Goal: Information Seeking & Learning: Stay updated

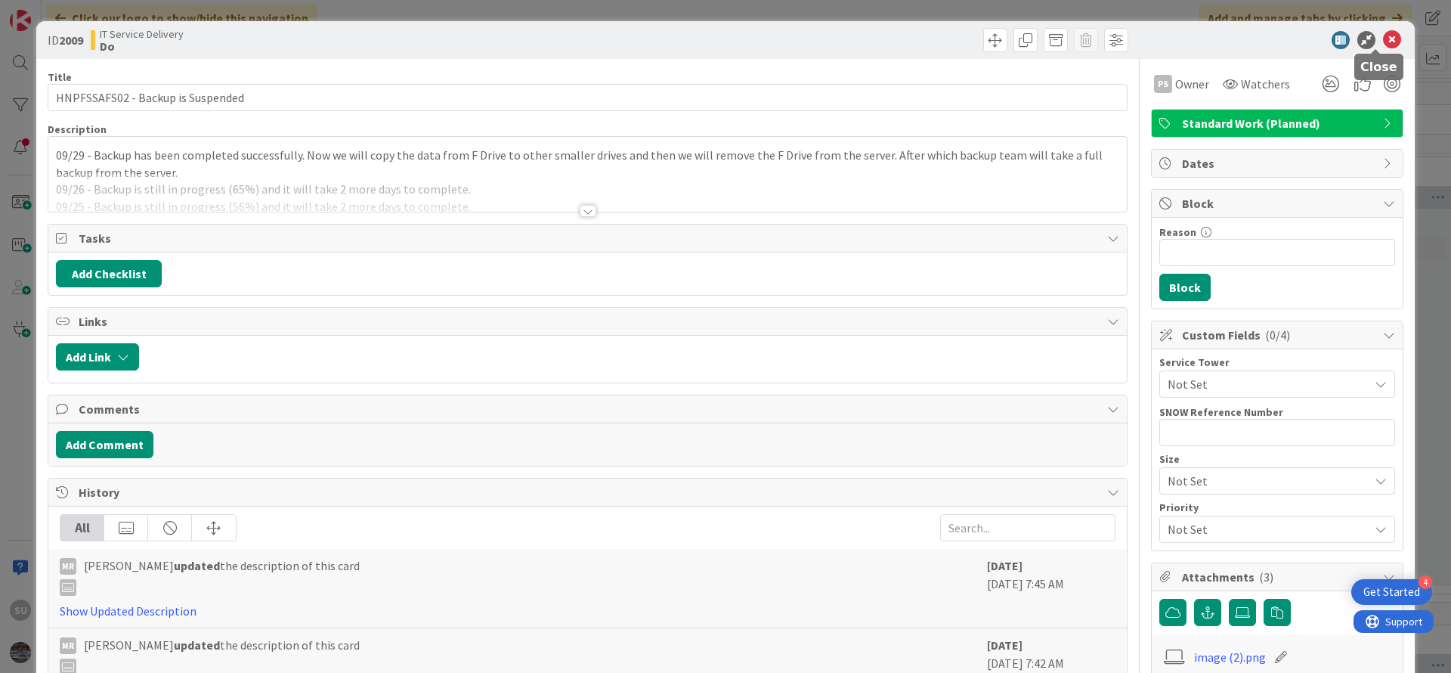
click at [1383, 35] on icon at bounding box center [1392, 40] width 18 height 18
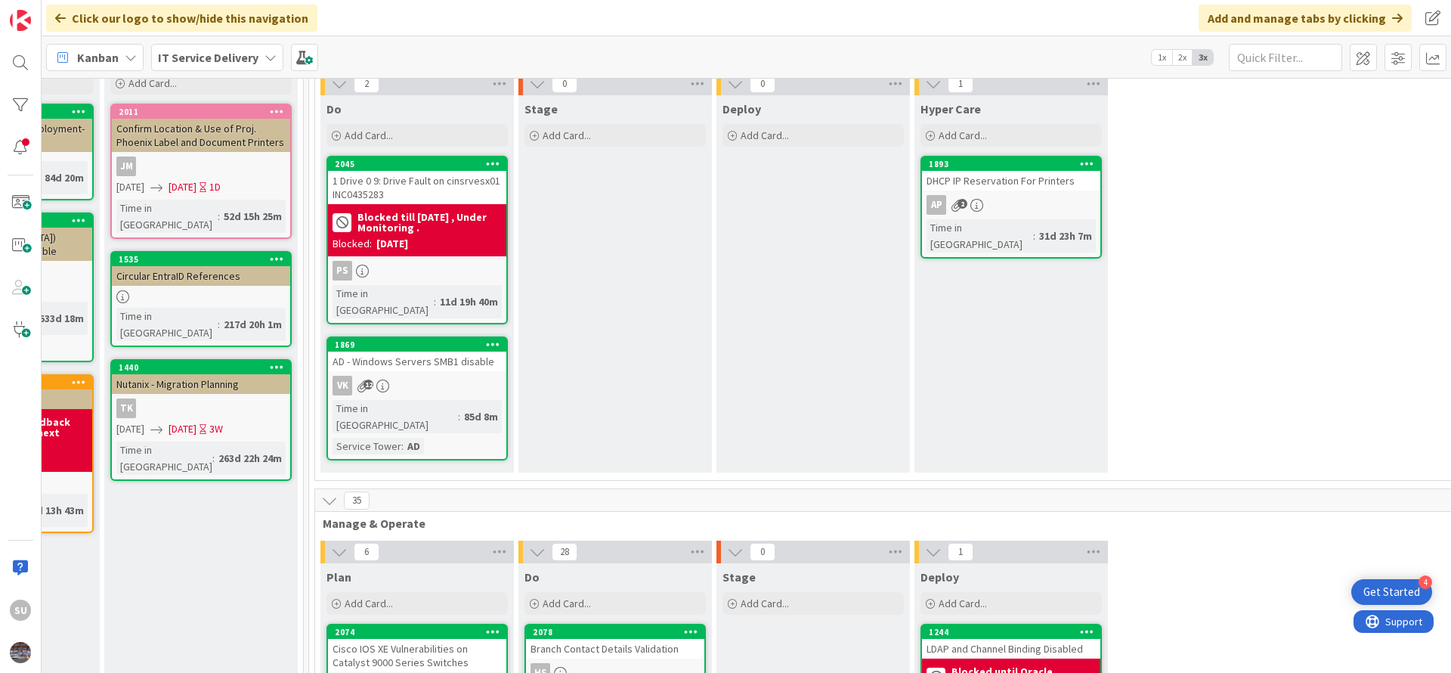
scroll to position [113, 747]
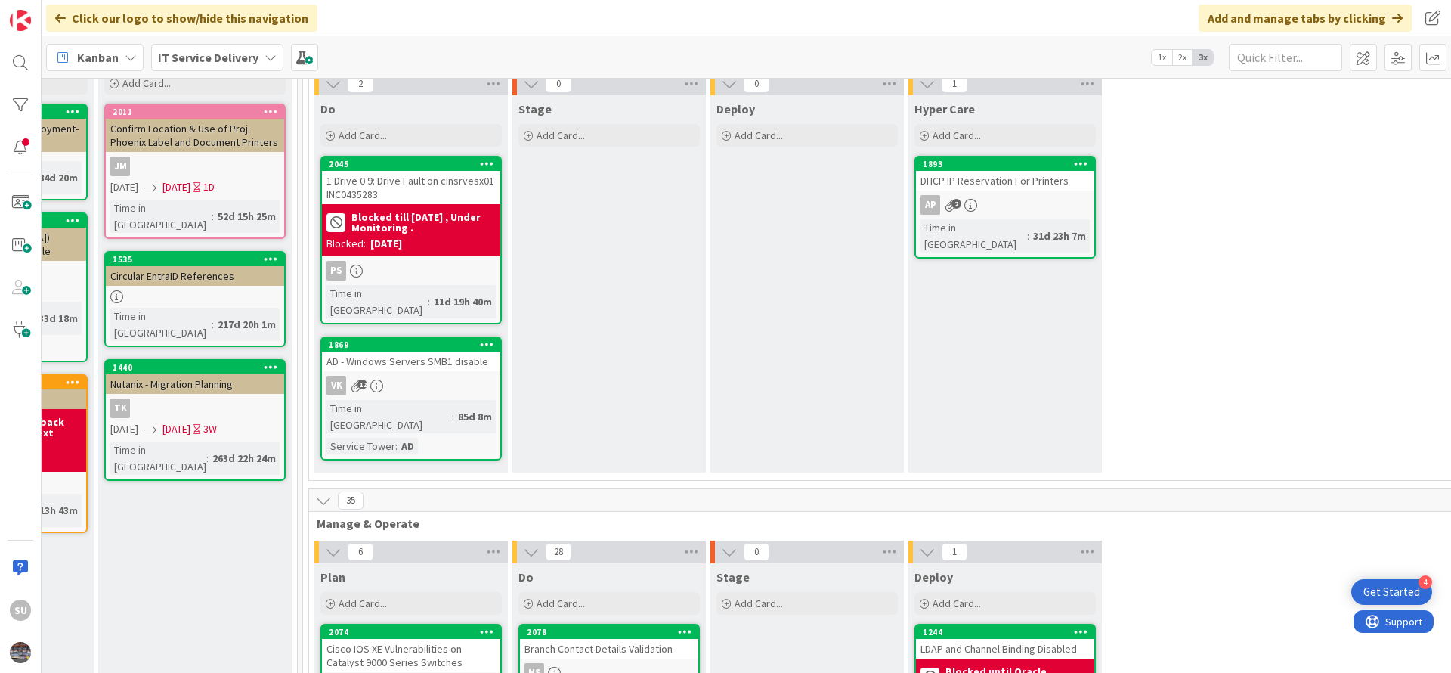
click at [433, 264] on div "PS" at bounding box center [411, 271] width 178 height 20
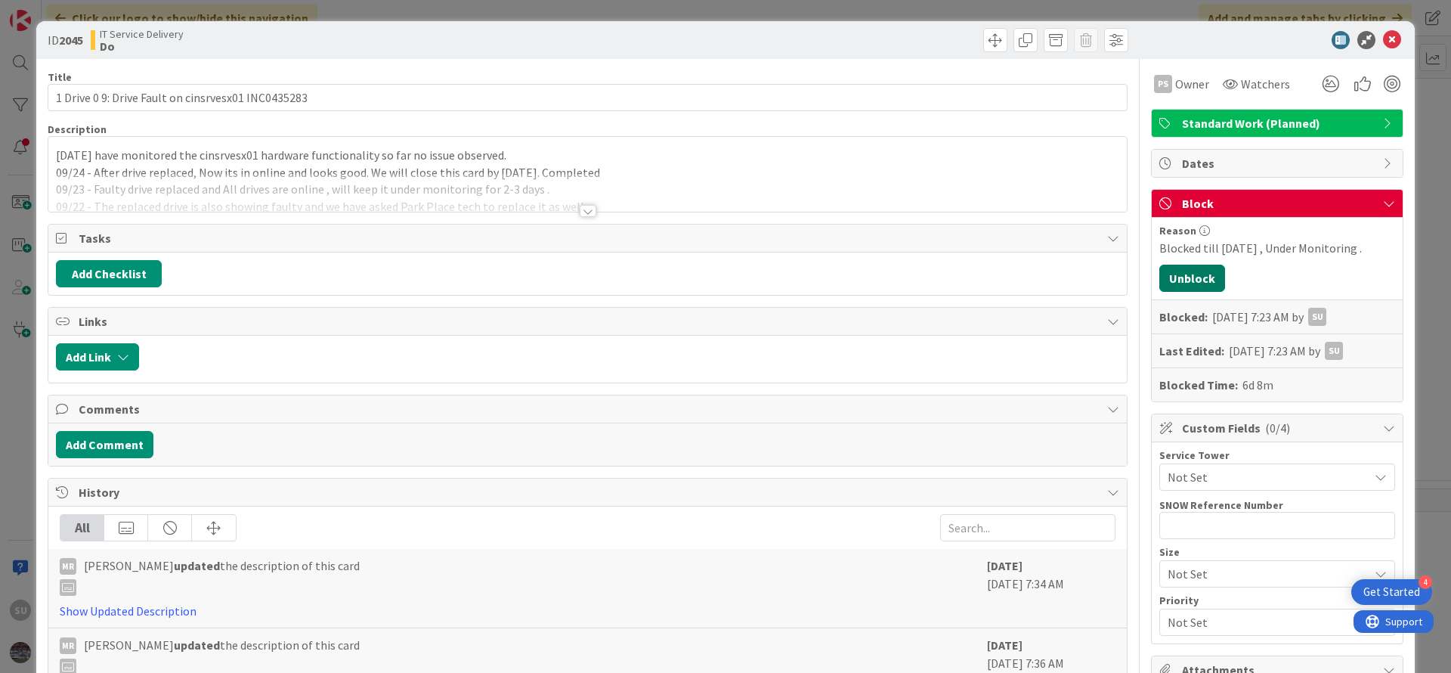
click at [1189, 277] on button "Unblock" at bounding box center [1193, 278] width 66 height 27
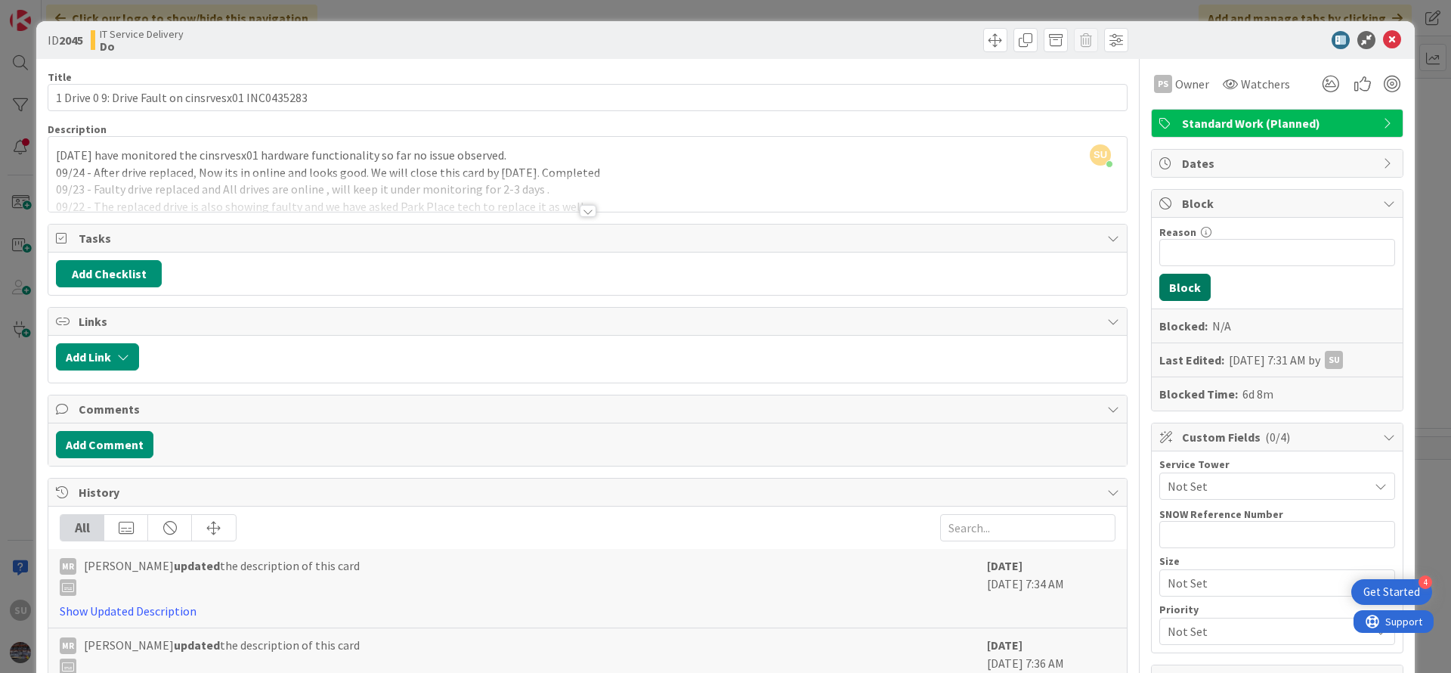
scroll to position [113, 0]
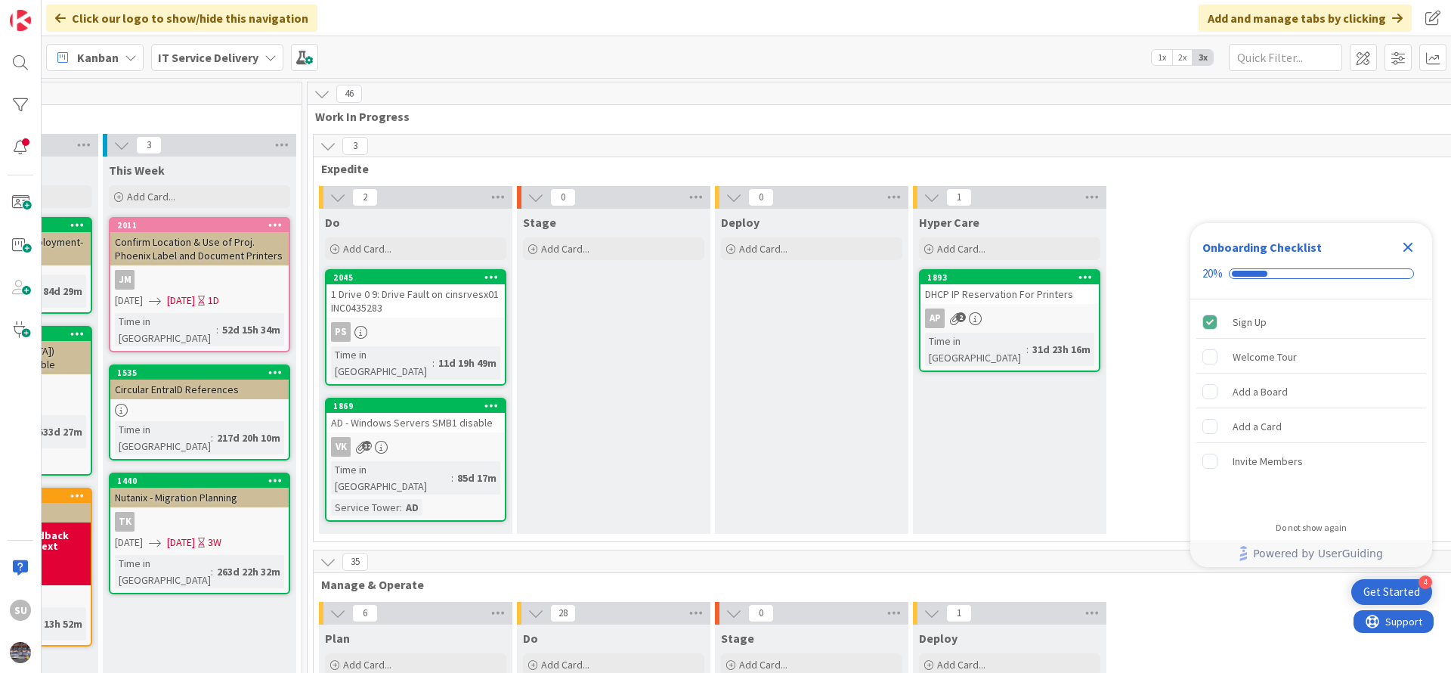
scroll to position [0, 760]
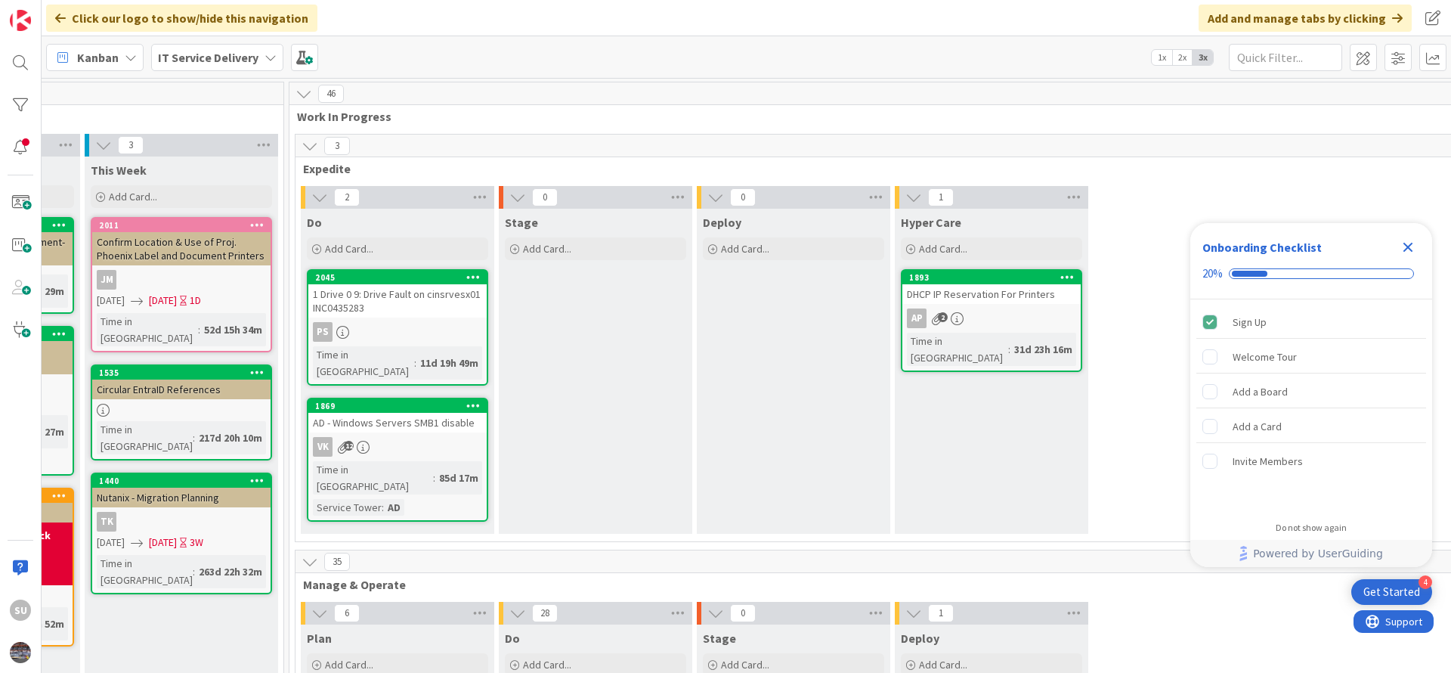
click at [413, 320] on div "2045 1 Drive 0 9: Drive Fault on cinsrvesx01 INC0435283 PS Time in Column : 11d…" at bounding box center [397, 327] width 181 height 116
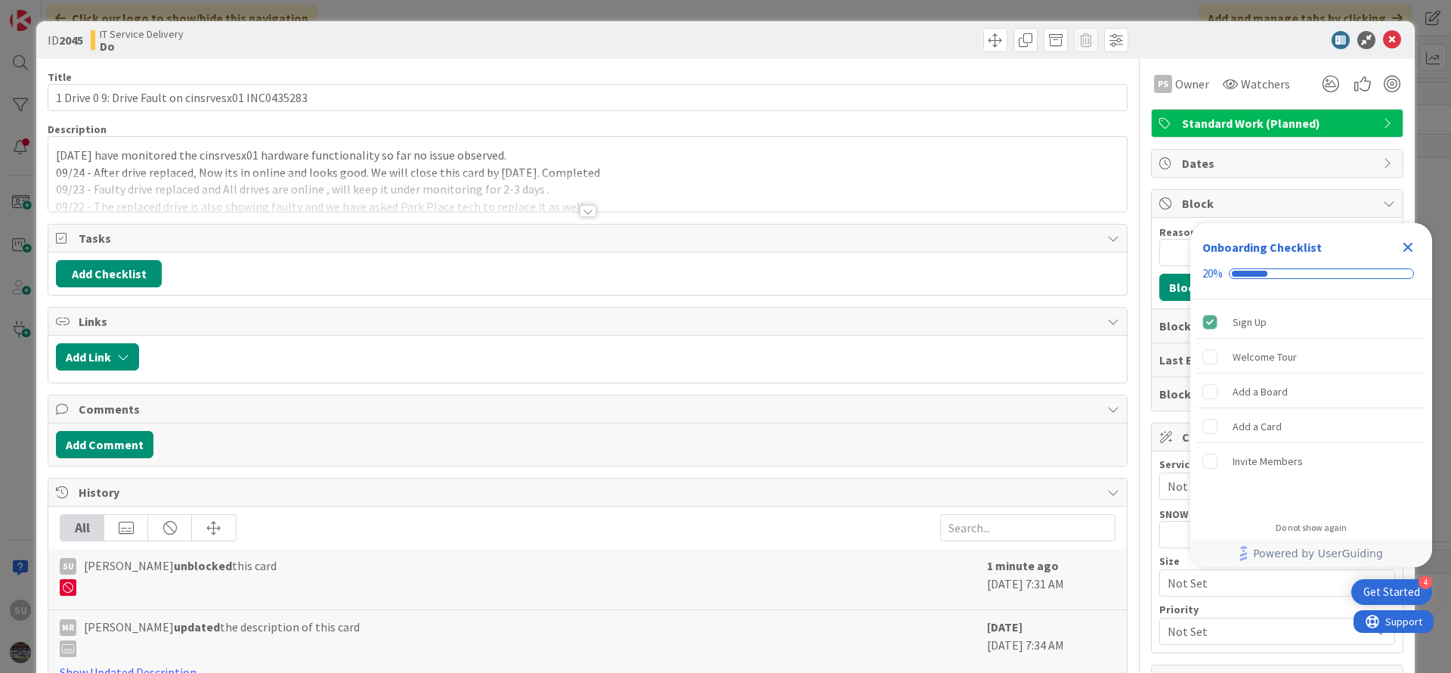
click at [581, 210] on div at bounding box center [588, 211] width 17 height 12
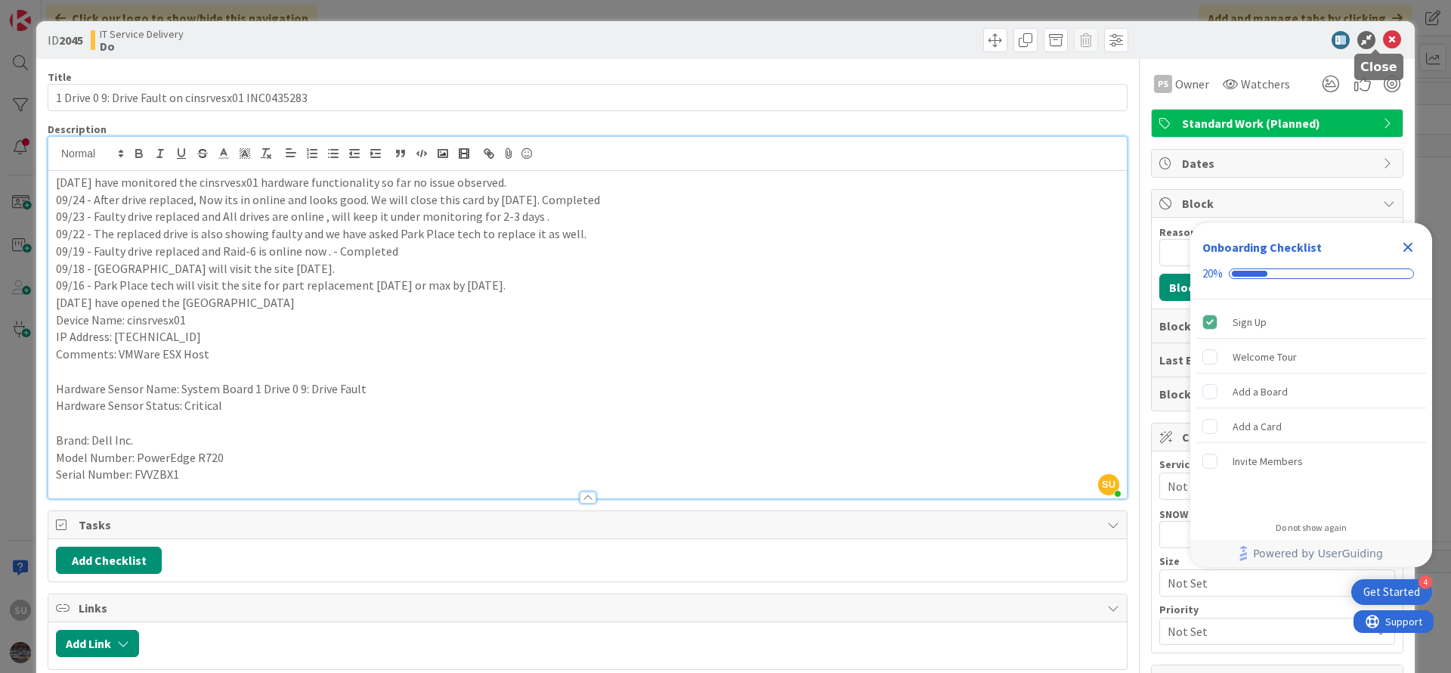
click at [1383, 39] on icon at bounding box center [1392, 40] width 18 height 18
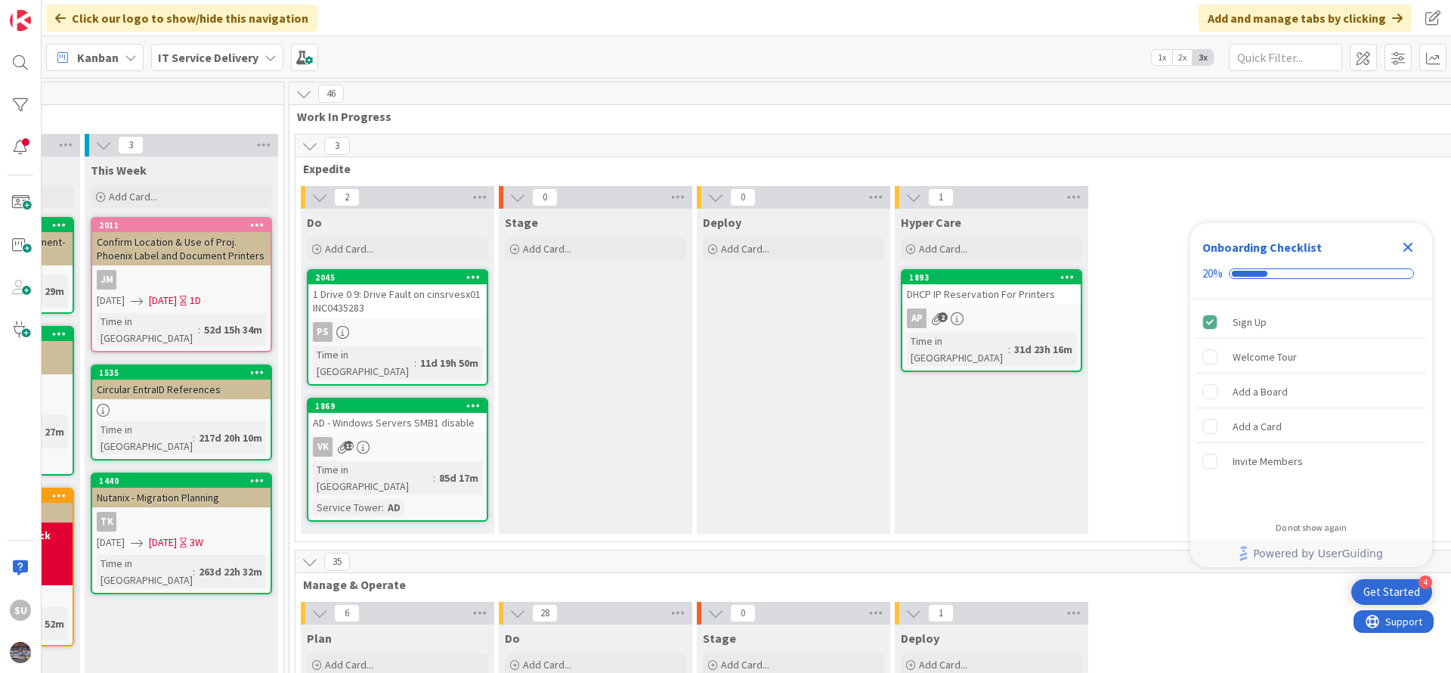
click at [456, 443] on div "1869 AD - Windows Servers SMB1 disable VK 12 Time in Column : 85d 17m Service T…" at bounding box center [397, 460] width 181 height 124
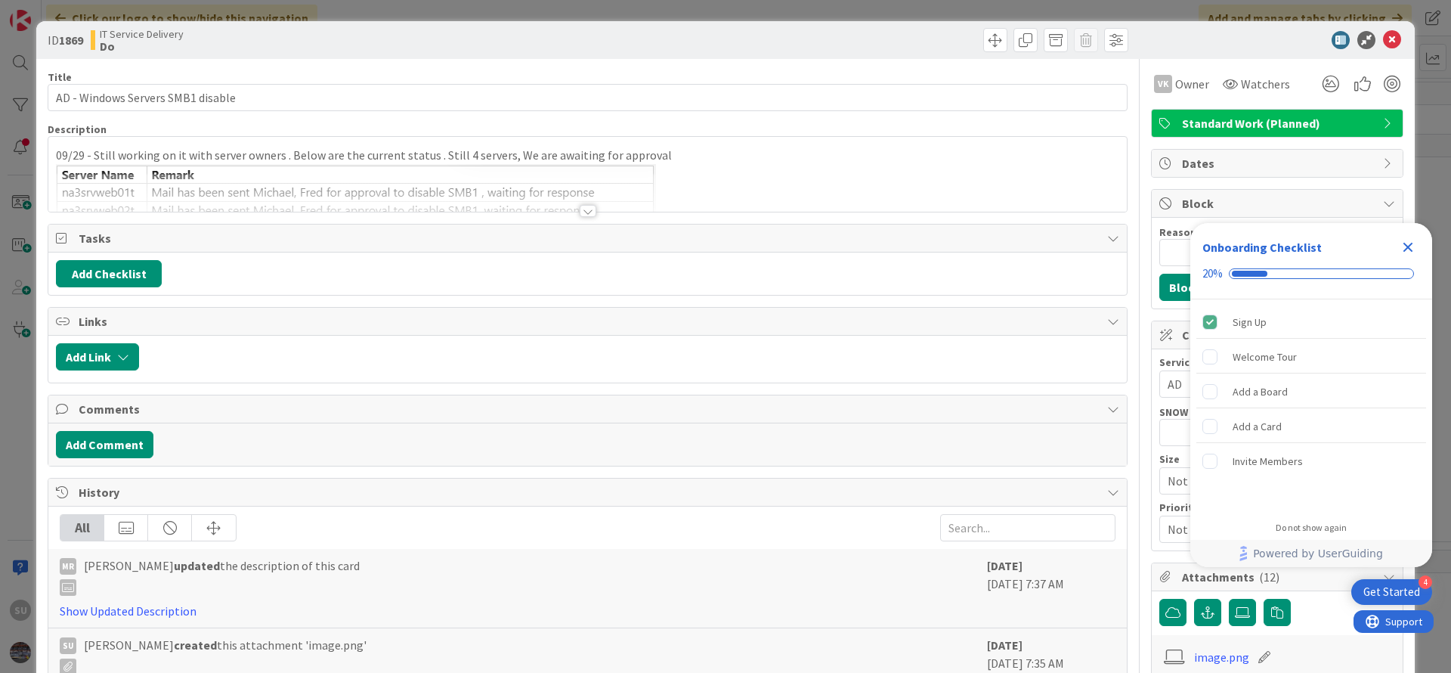
click at [585, 210] on div at bounding box center [588, 211] width 17 height 12
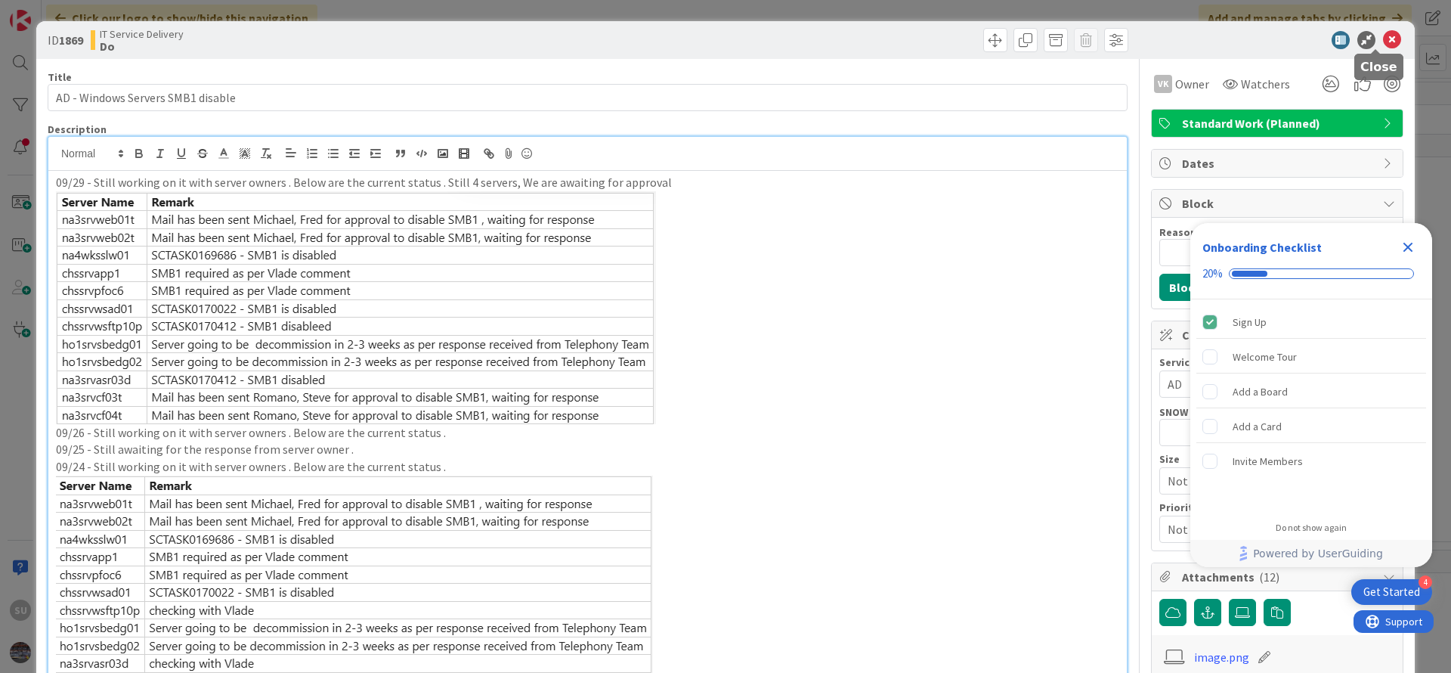
click at [1383, 36] on icon at bounding box center [1392, 40] width 18 height 18
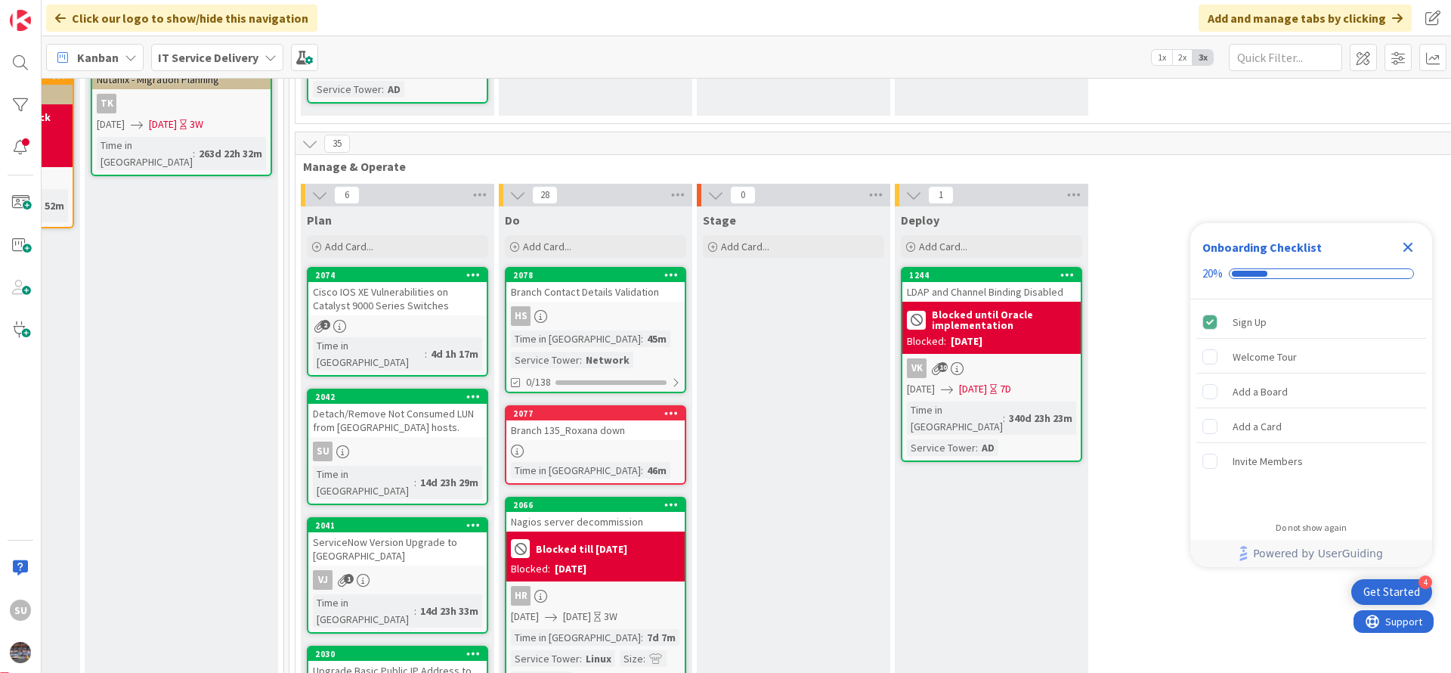
scroll to position [454, 760]
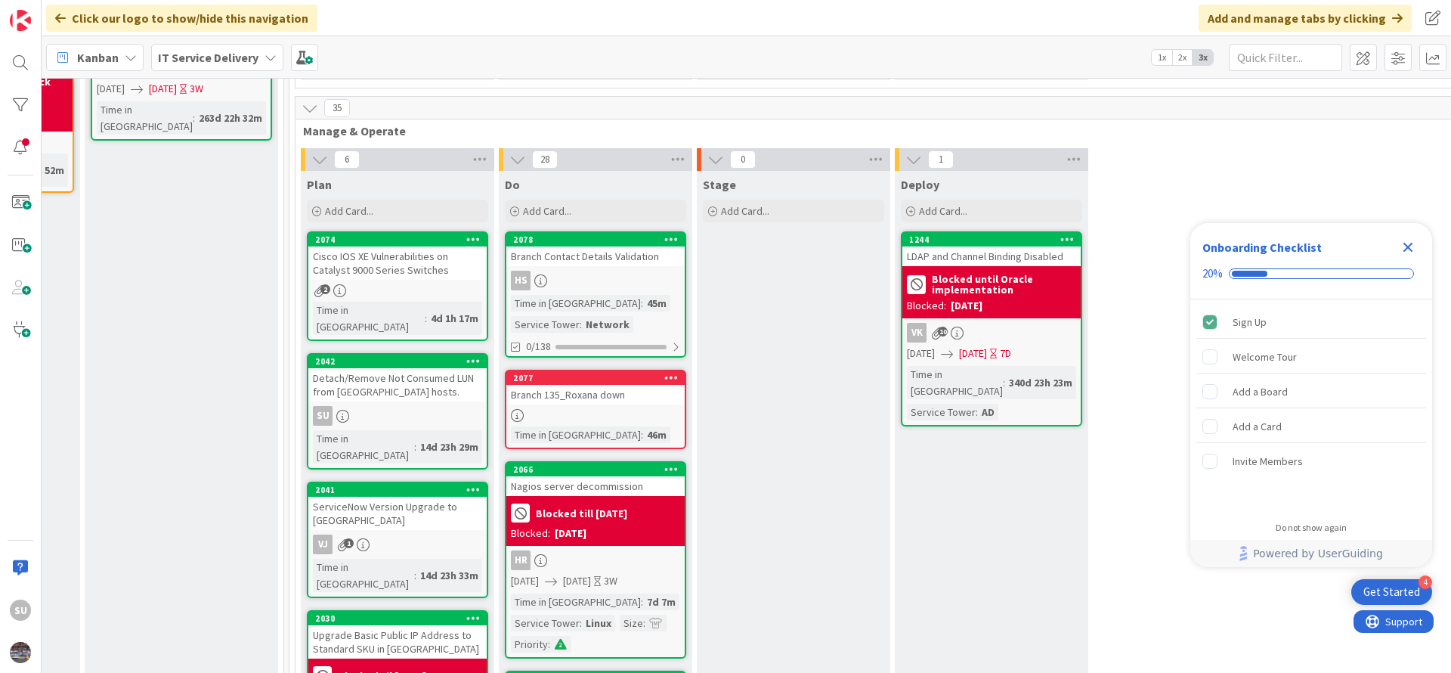
click at [404, 406] on div "SU" at bounding box center [397, 416] width 178 height 20
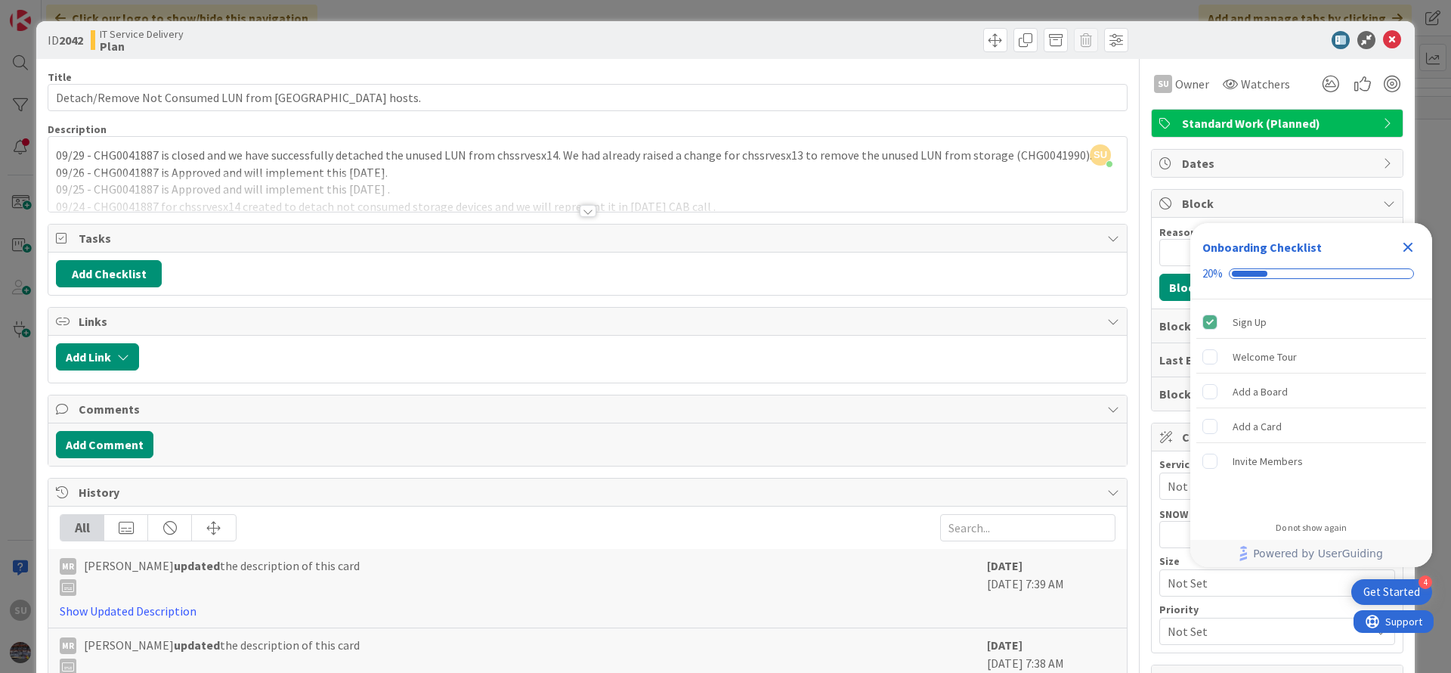
click at [51, 153] on div "SU Sujay Umredkar just joined 09/29 - CHG0041887 is closed and we have successf…" at bounding box center [587, 174] width 1079 height 75
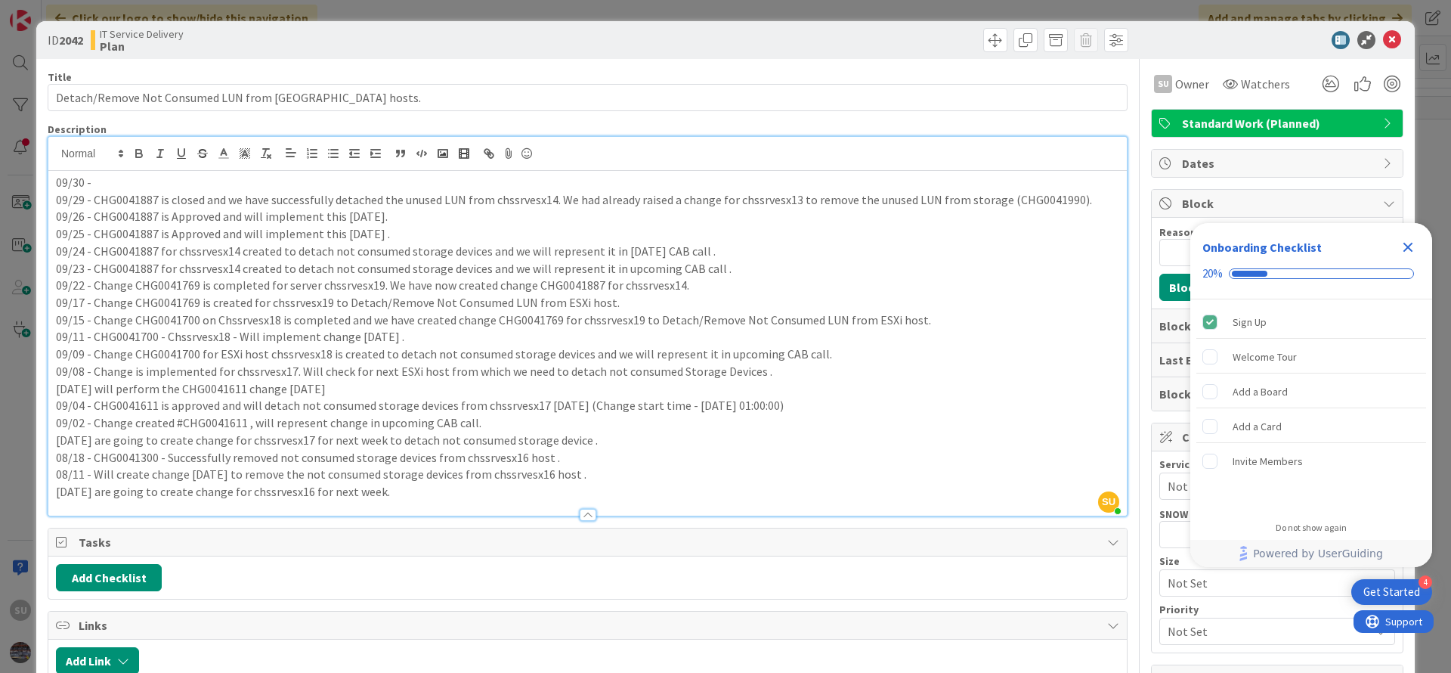
click at [1024, 198] on p "09/29 - CHG0041887 is closed and we have successfully detached the unused LUN f…" at bounding box center [588, 199] width 1064 height 17
copy p "CHG0041990"
click at [157, 177] on p "09/30 -" at bounding box center [588, 182] width 1064 height 17
click at [776, 197] on p "09/29 - CHG0041887 is closed and we have successfully detached the unused LUN f…" at bounding box center [588, 199] width 1064 height 17
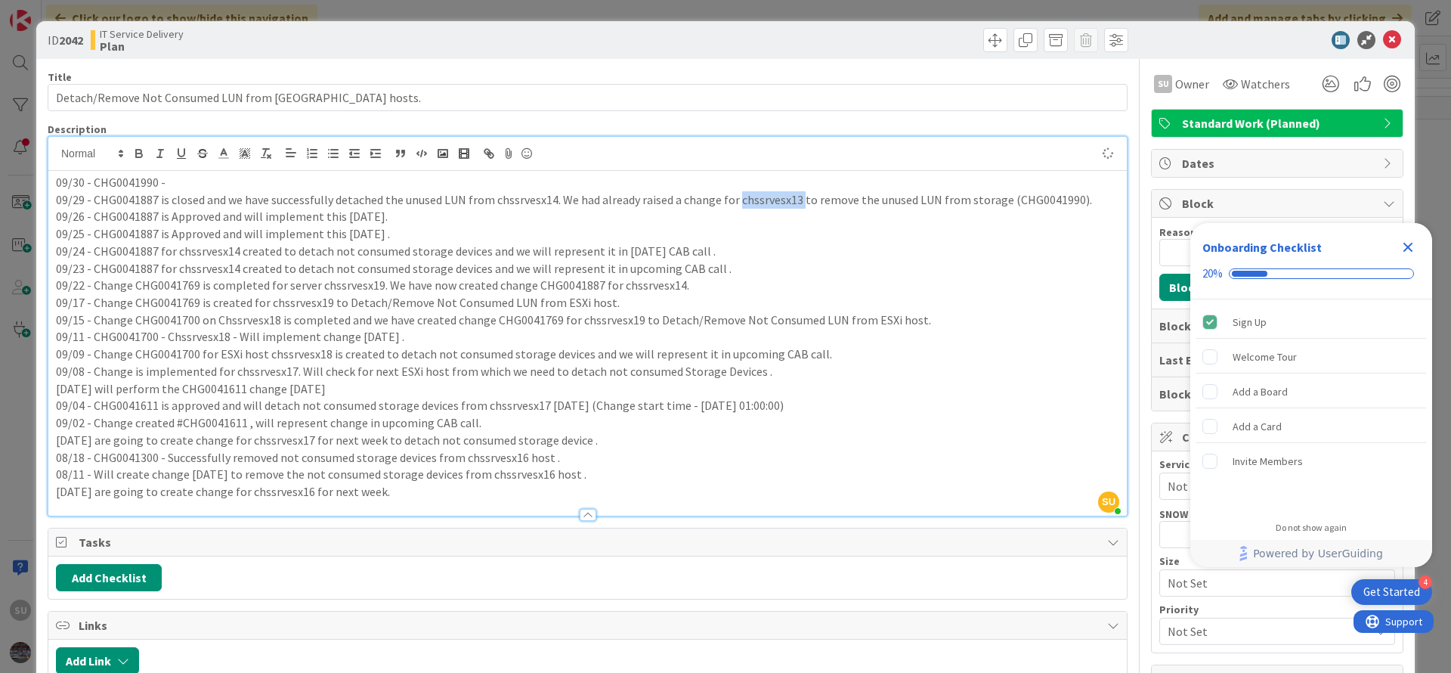
click at [776, 197] on p "09/29 - CHG0041887 is closed and we have successfully detached the unused LUN f…" at bounding box center [588, 199] width 1064 height 17
copy p "chssrvesx13"
click at [221, 176] on p "09/30 - CHG0041990 -" at bounding box center [588, 182] width 1064 height 17
drag, startPoint x: 228, startPoint y: 186, endPoint x: 166, endPoint y: 186, distance: 62.0
click at [166, 186] on p "09/30 - CHG0041990 - chssrvesx13 - Will represent change in upcoming CAB call." at bounding box center [588, 182] width 1064 height 17
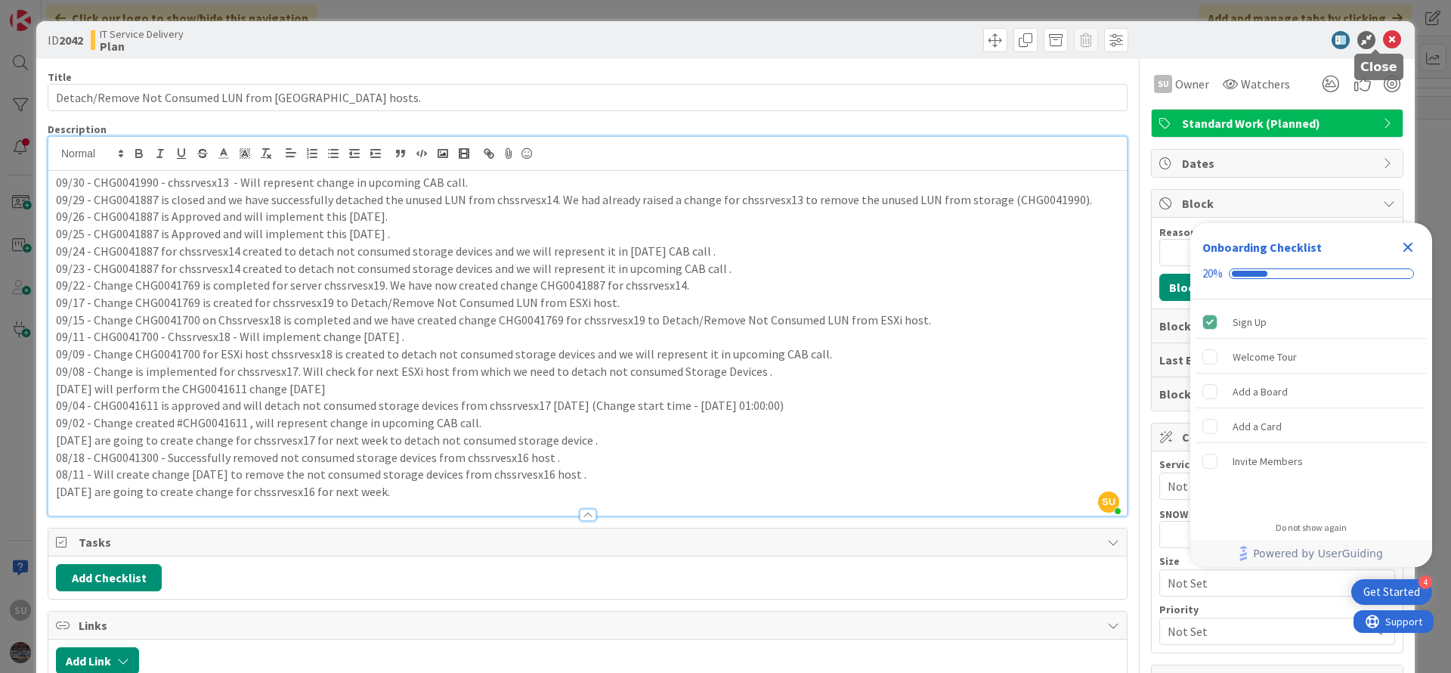
click at [1383, 43] on icon at bounding box center [1392, 40] width 18 height 18
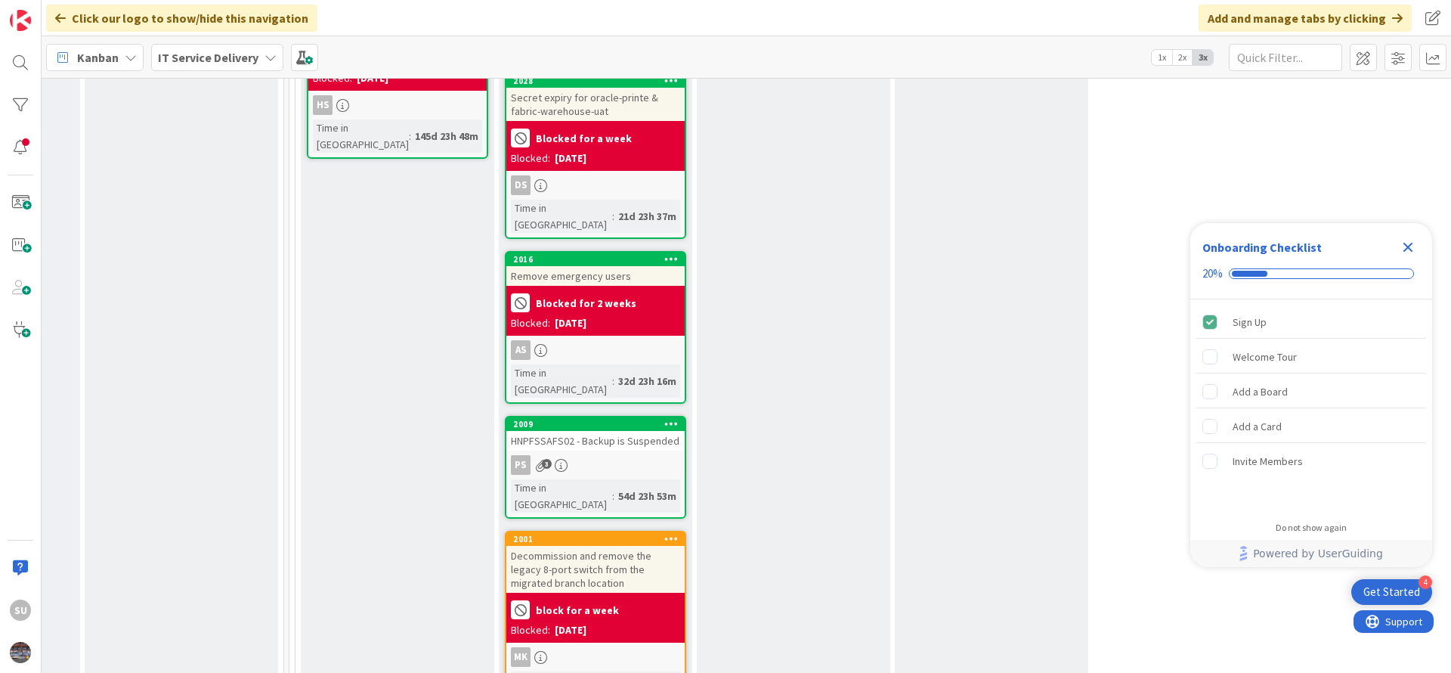
scroll to position [1588, 760]
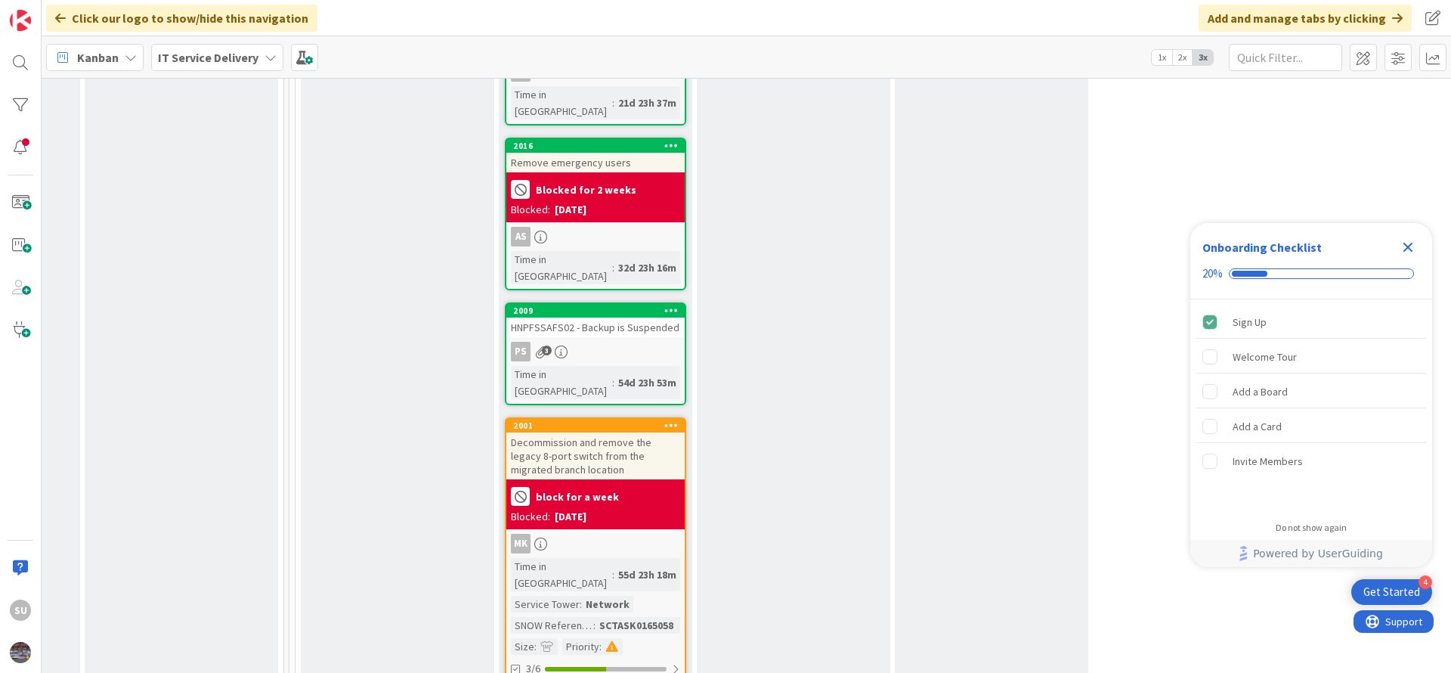
click at [627, 342] on div "PS 3" at bounding box center [595, 352] width 178 height 20
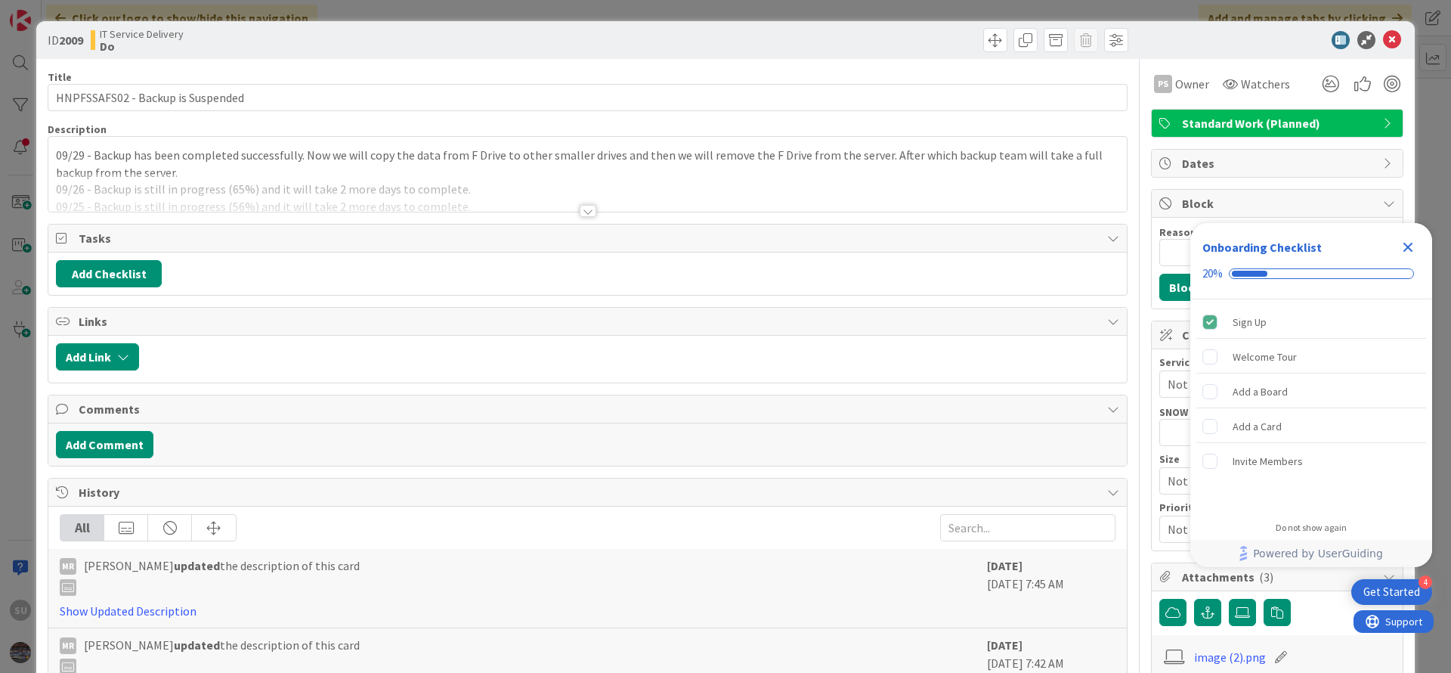
click at [580, 209] on div at bounding box center [588, 211] width 17 height 12
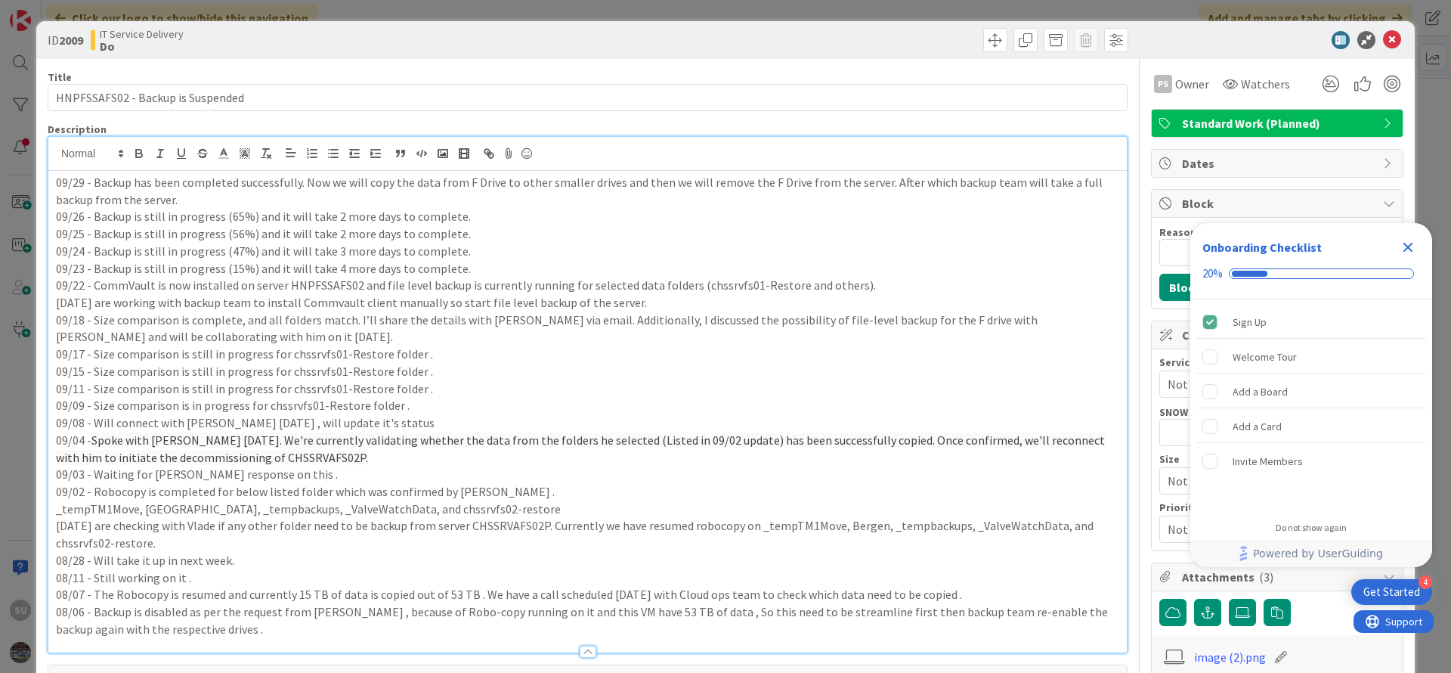
click at [52, 181] on div "09/29 - Backup has been completed successfully. Now we will copy the data from …" at bounding box center [587, 412] width 1079 height 482
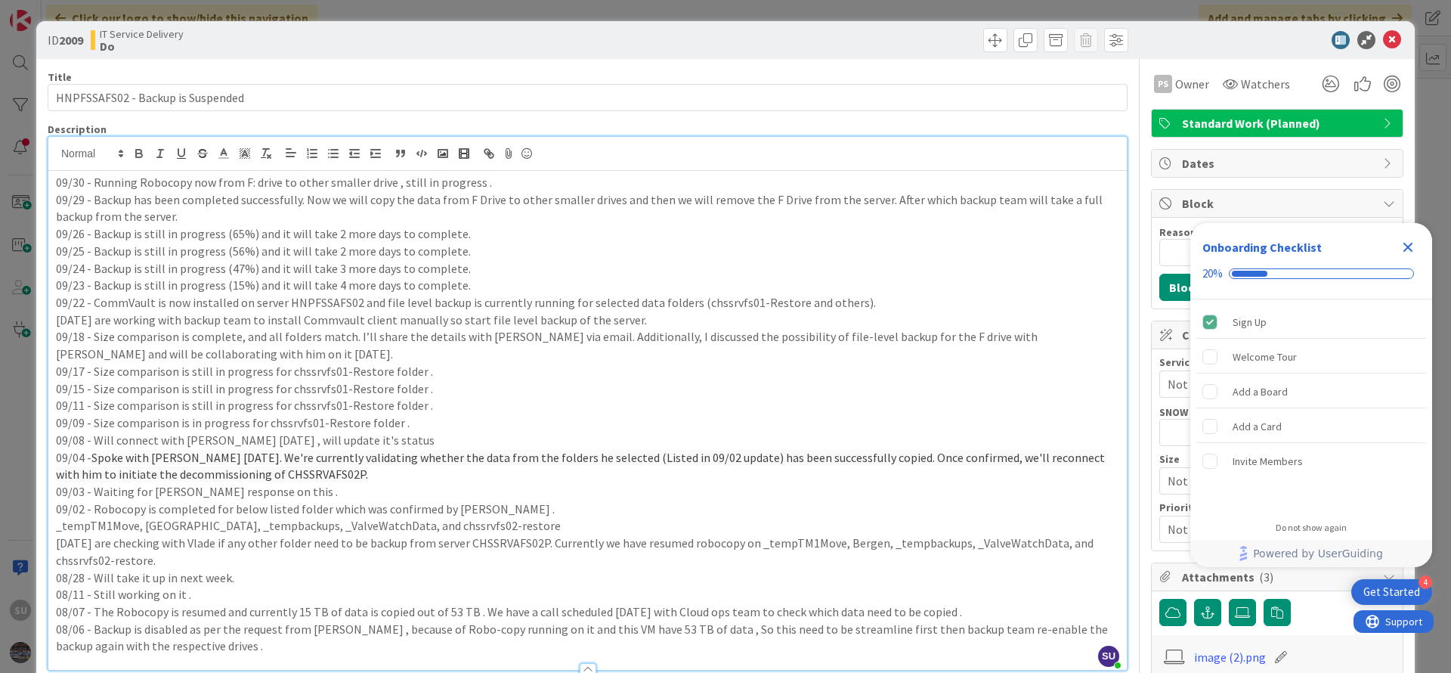
drag, startPoint x: 165, startPoint y: 180, endPoint x: 129, endPoint y: 191, distance: 37.3
click at [117, 196] on p "09/29 - Backup has been completed successfully. Now we will copy the data from …" at bounding box center [588, 208] width 1064 height 34
click at [163, 186] on p "09/30 - Running Robocopy now from F: drive to other smaller drive , still in pr…" at bounding box center [588, 182] width 1064 height 17
click at [159, 181] on p "09/30 - Running Robo-copy now from F: drive to other smaller drive , still in p…" at bounding box center [588, 182] width 1064 height 17
drag, startPoint x: 489, startPoint y: 181, endPoint x: 93, endPoint y: 175, distance: 396.2
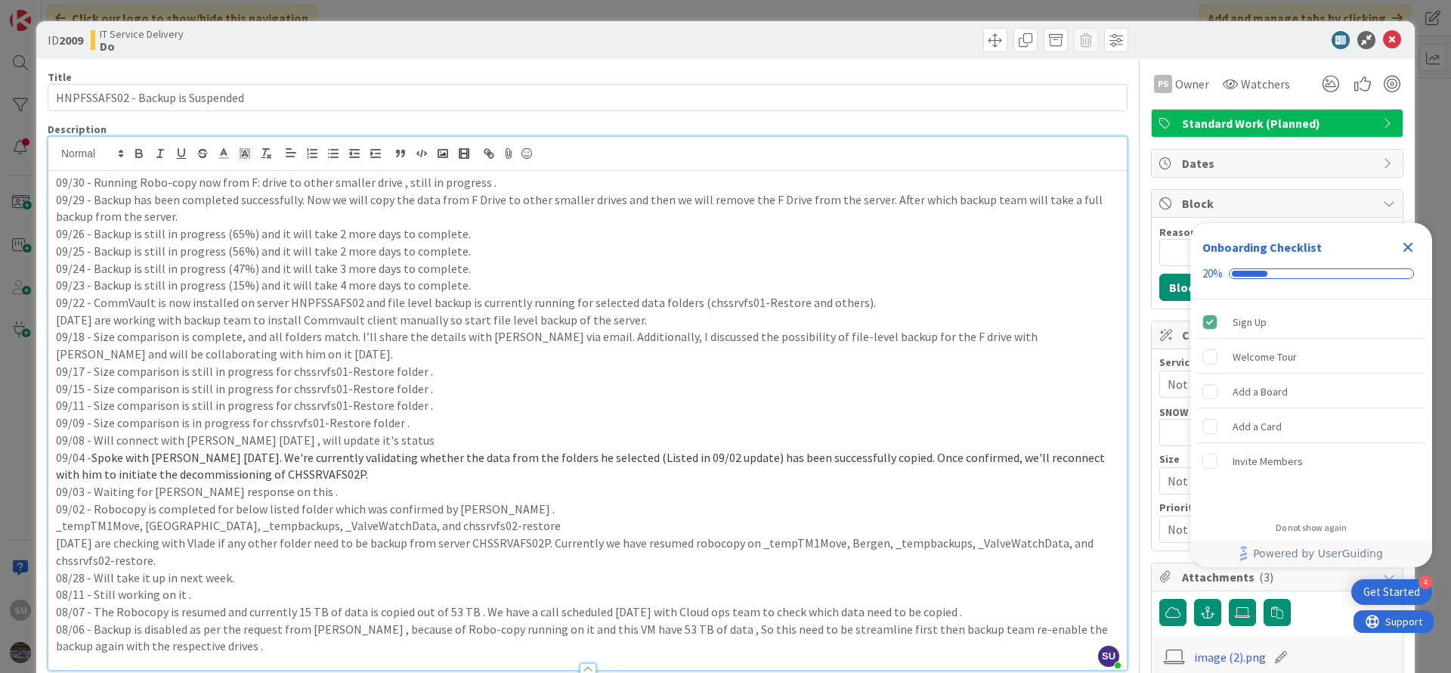
click at [93, 175] on p "09/30 - Running Robo-copy now from F: drive to other smaller drive , still in p…" at bounding box center [588, 182] width 1064 height 17
click at [554, 380] on p "09/15 - Size comparison is still in progress for chssrvfs01-Restore folder ." at bounding box center [588, 388] width 1064 height 17
click at [1383, 37] on icon at bounding box center [1392, 40] width 18 height 18
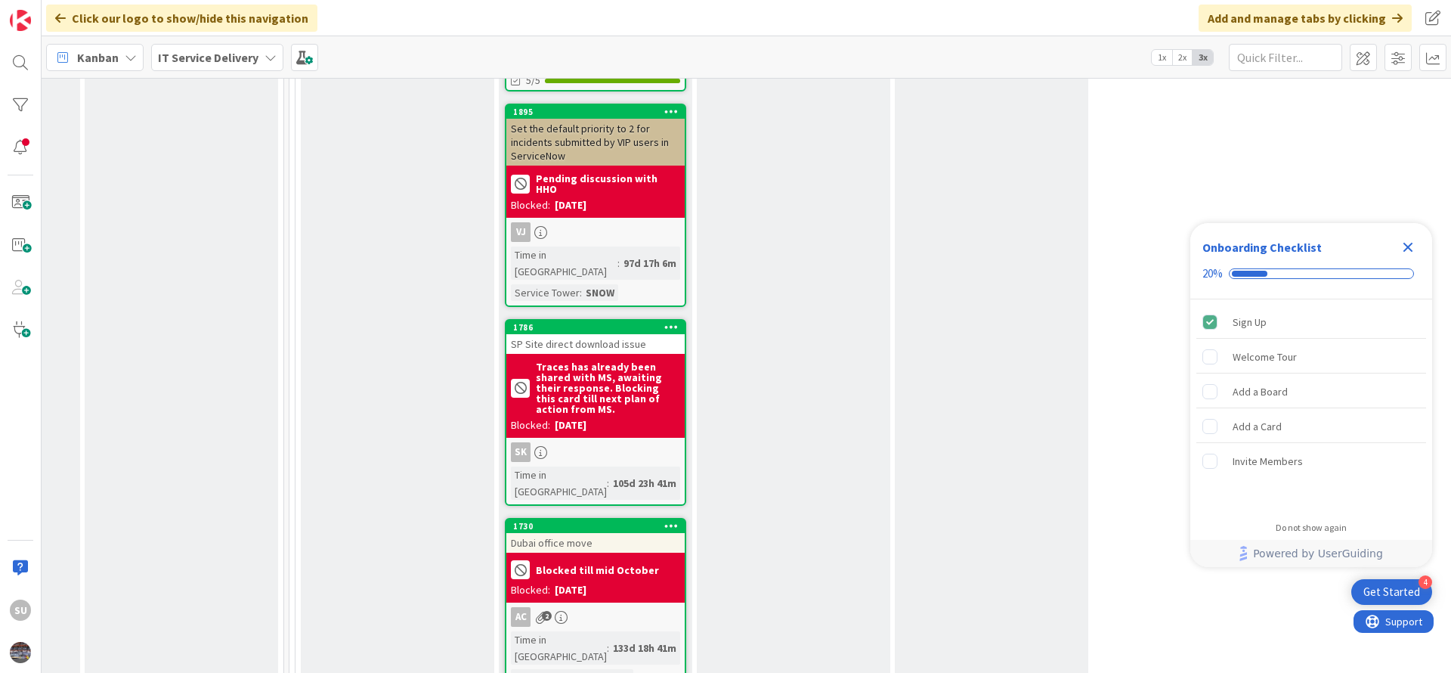
scroll to position [3742, 760]
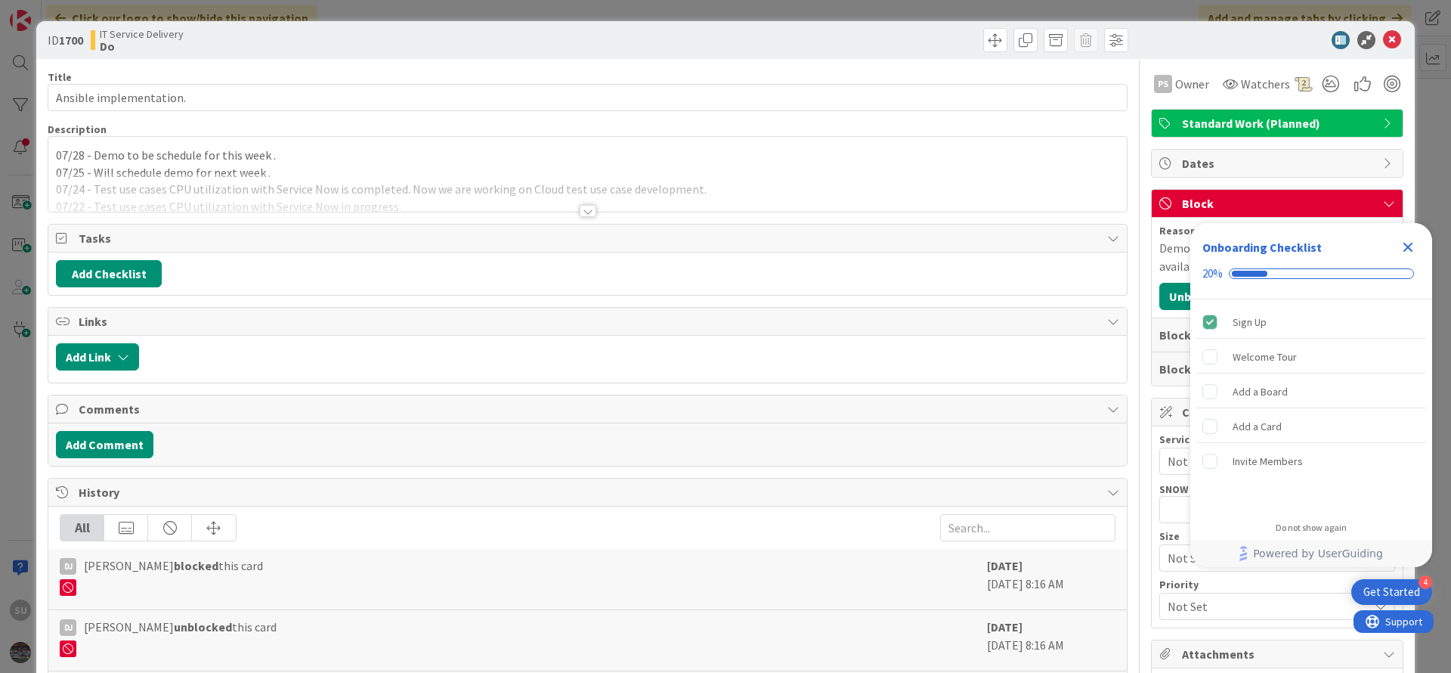
click at [582, 214] on div at bounding box center [588, 211] width 17 height 12
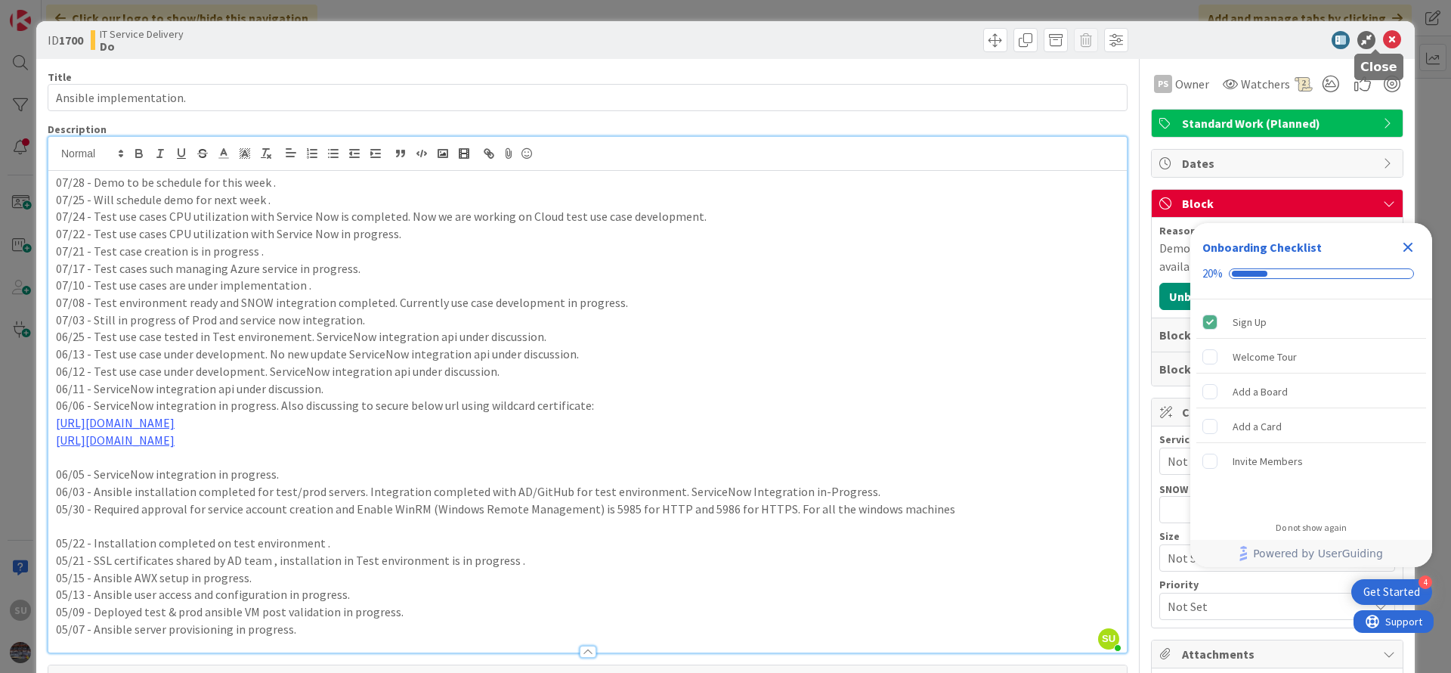
click at [1383, 42] on icon at bounding box center [1392, 40] width 18 height 18
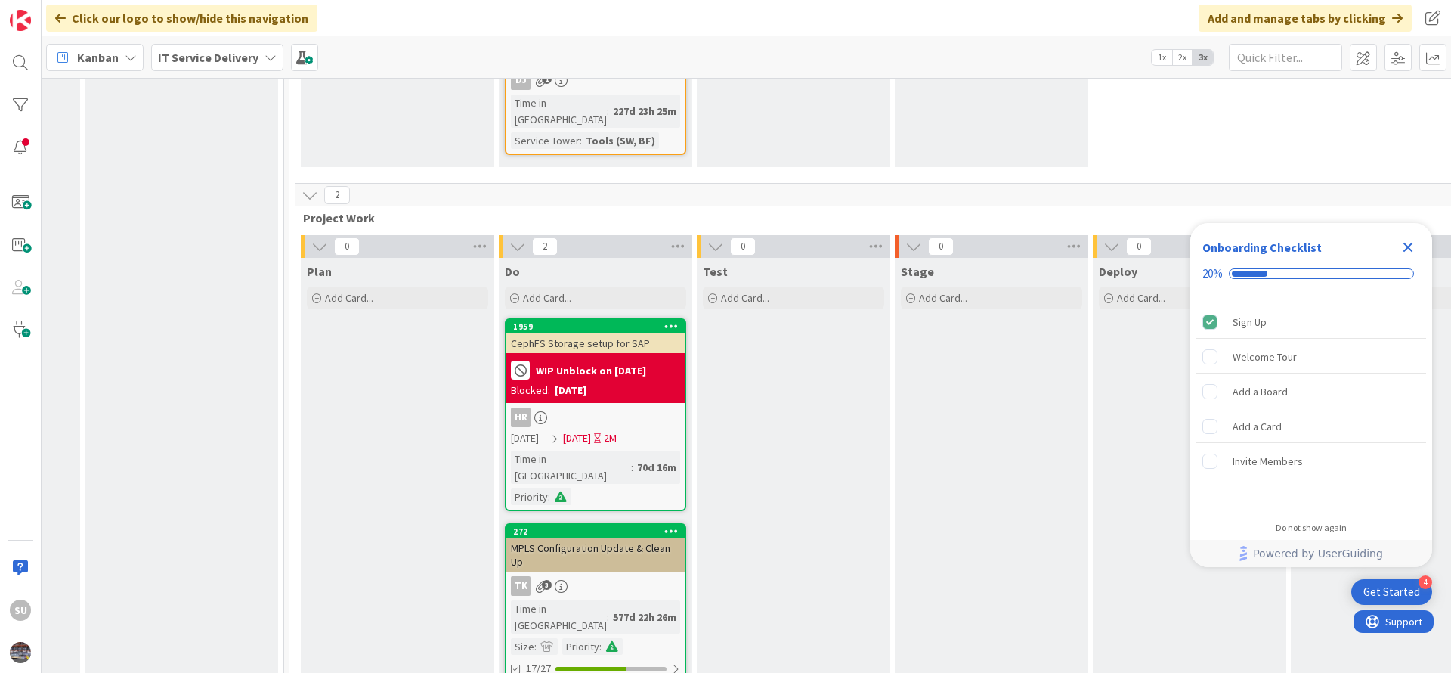
scroll to position [5670, 760]
